Goal: Transaction & Acquisition: Subscribe to service/newsletter

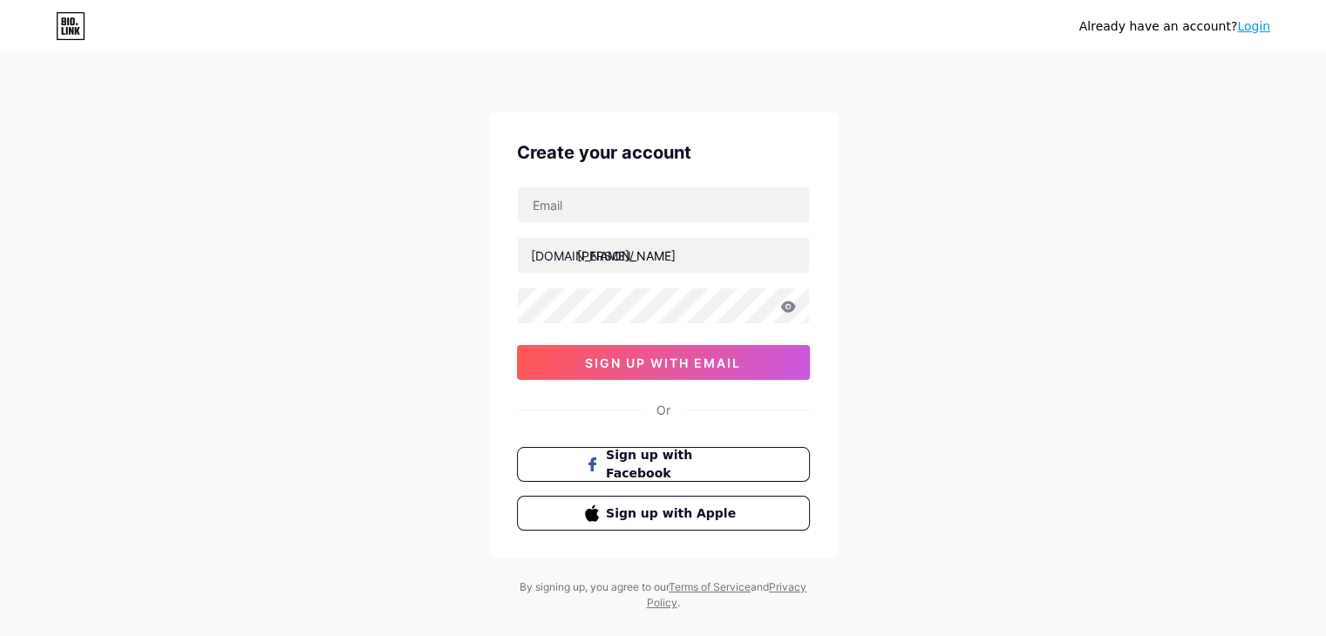
type input "[EMAIL_ADDRESS][DOMAIN_NAME]"
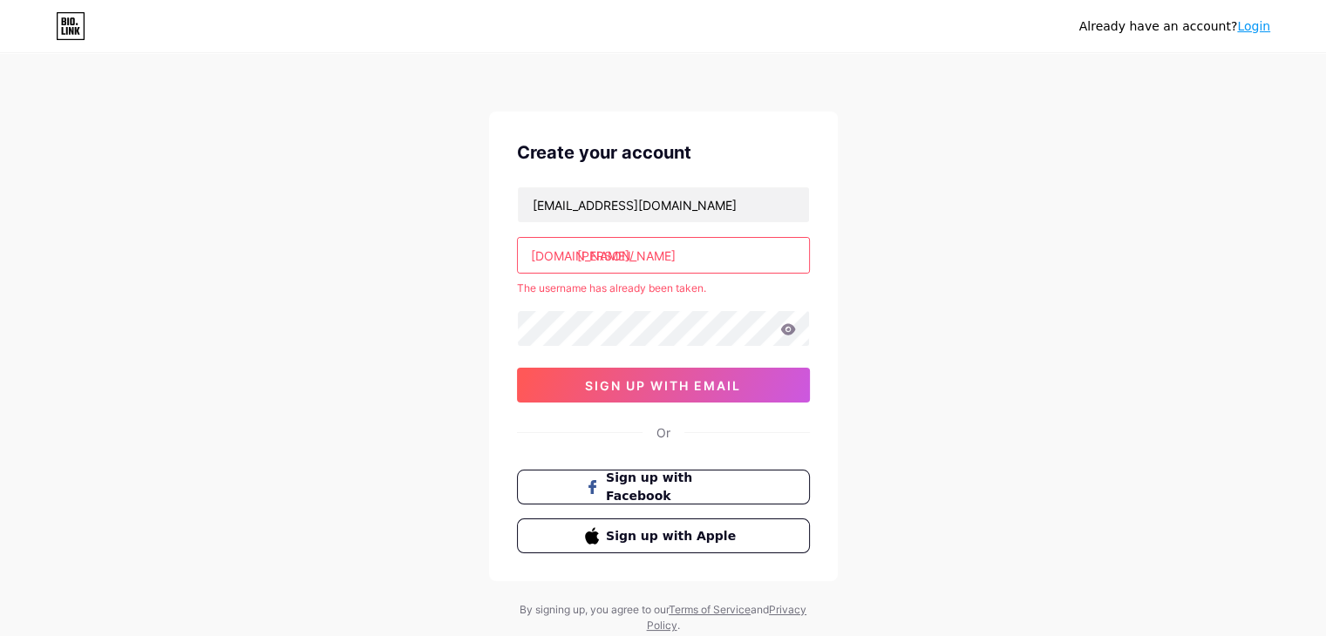
click at [623, 260] on input "[PERSON_NAME]" at bounding box center [663, 255] width 291 height 35
click at [575, 255] on input "[PERSON_NAME]" at bounding box center [663, 255] width 291 height 35
click at [698, 254] on input "\[PERSON_NAME]" at bounding box center [663, 255] width 291 height 35
click at [553, 376] on button "sign up with email" at bounding box center [663, 385] width 293 height 35
click at [632, 253] on input "[PERSON_NAME]" at bounding box center [663, 255] width 291 height 35
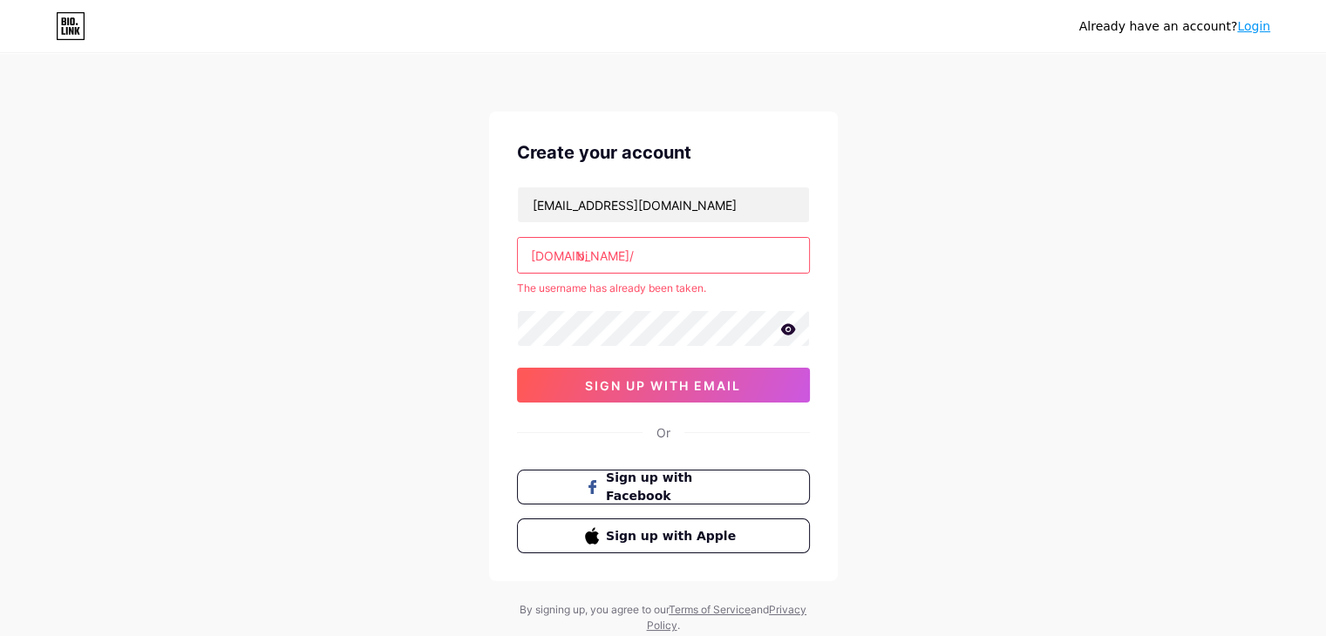
type input "b"
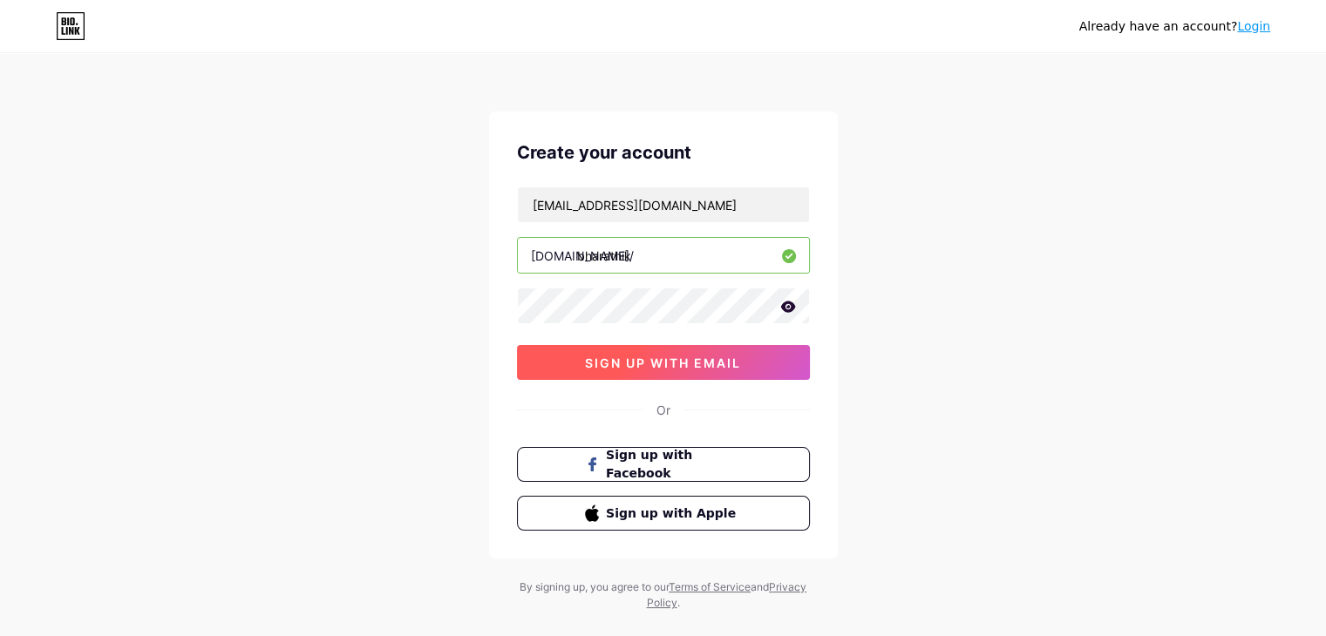
type input "bharathik"
click at [676, 361] on span "sign up with email" at bounding box center [663, 363] width 156 height 15
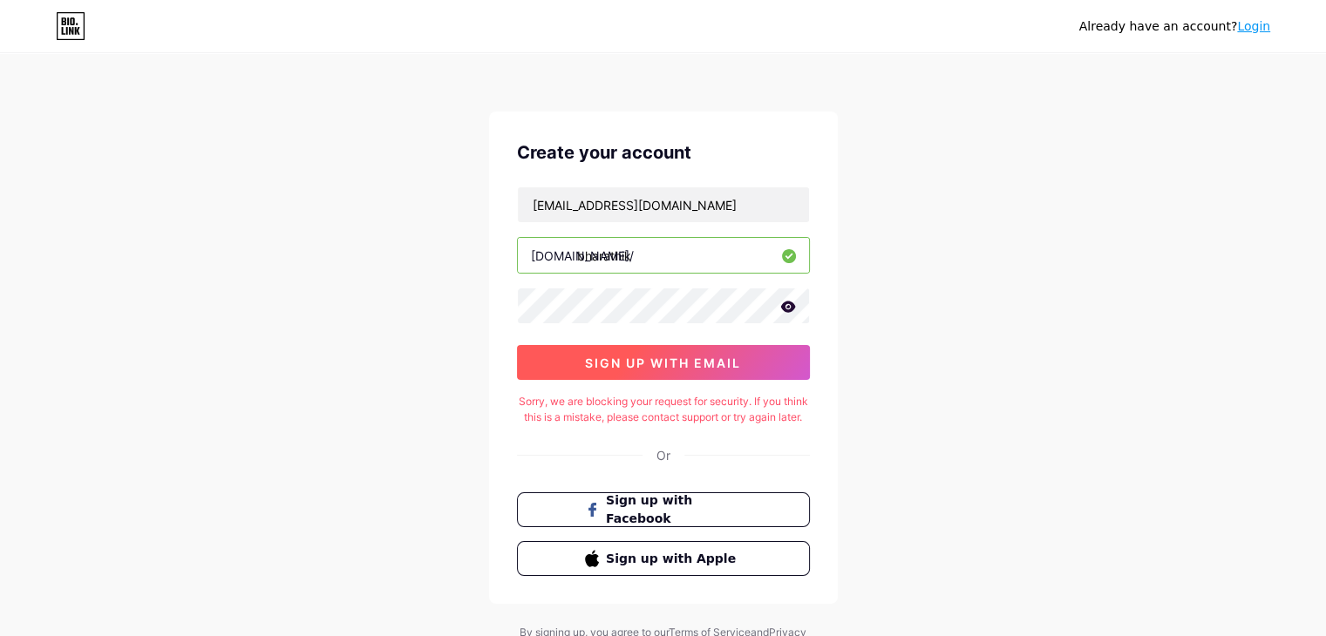
click at [676, 361] on span "sign up with email" at bounding box center [663, 363] width 156 height 15
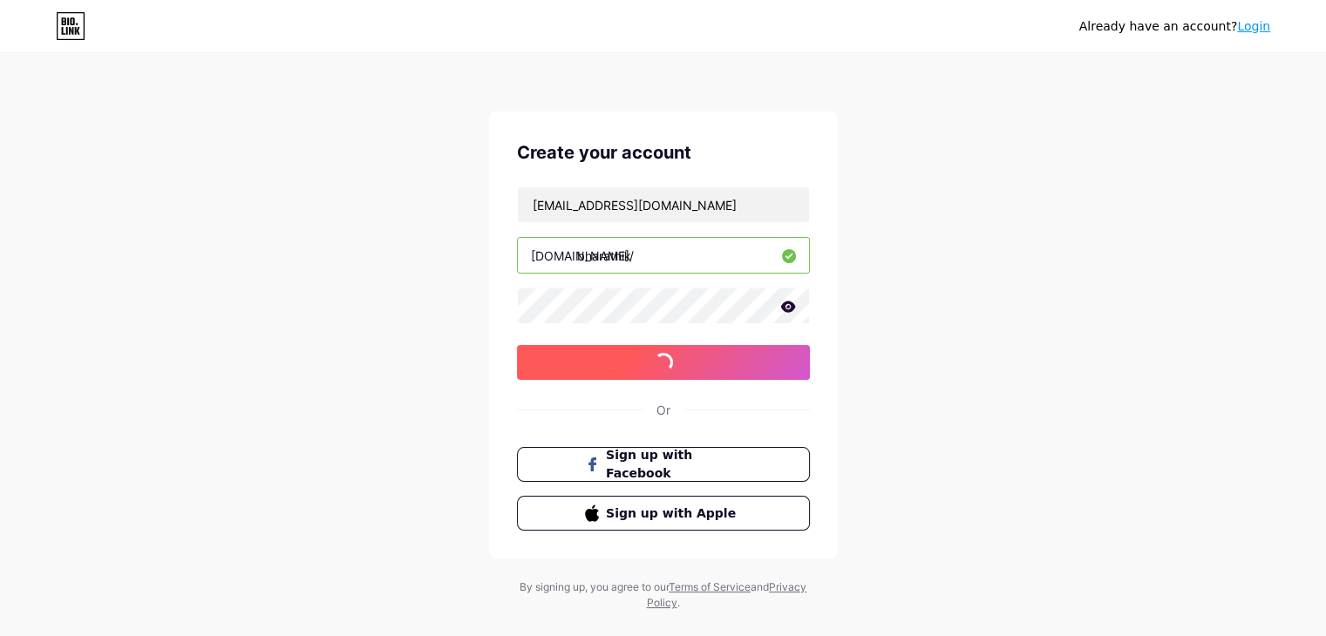
click at [711, 356] on span "sign up with email" at bounding box center [663, 363] width 156 height 15
click at [664, 352] on span at bounding box center [662, 363] width 26 height 26
click at [666, 360] on span at bounding box center [662, 362] width 21 height 21
